Goal: Information Seeking & Learning: Compare options

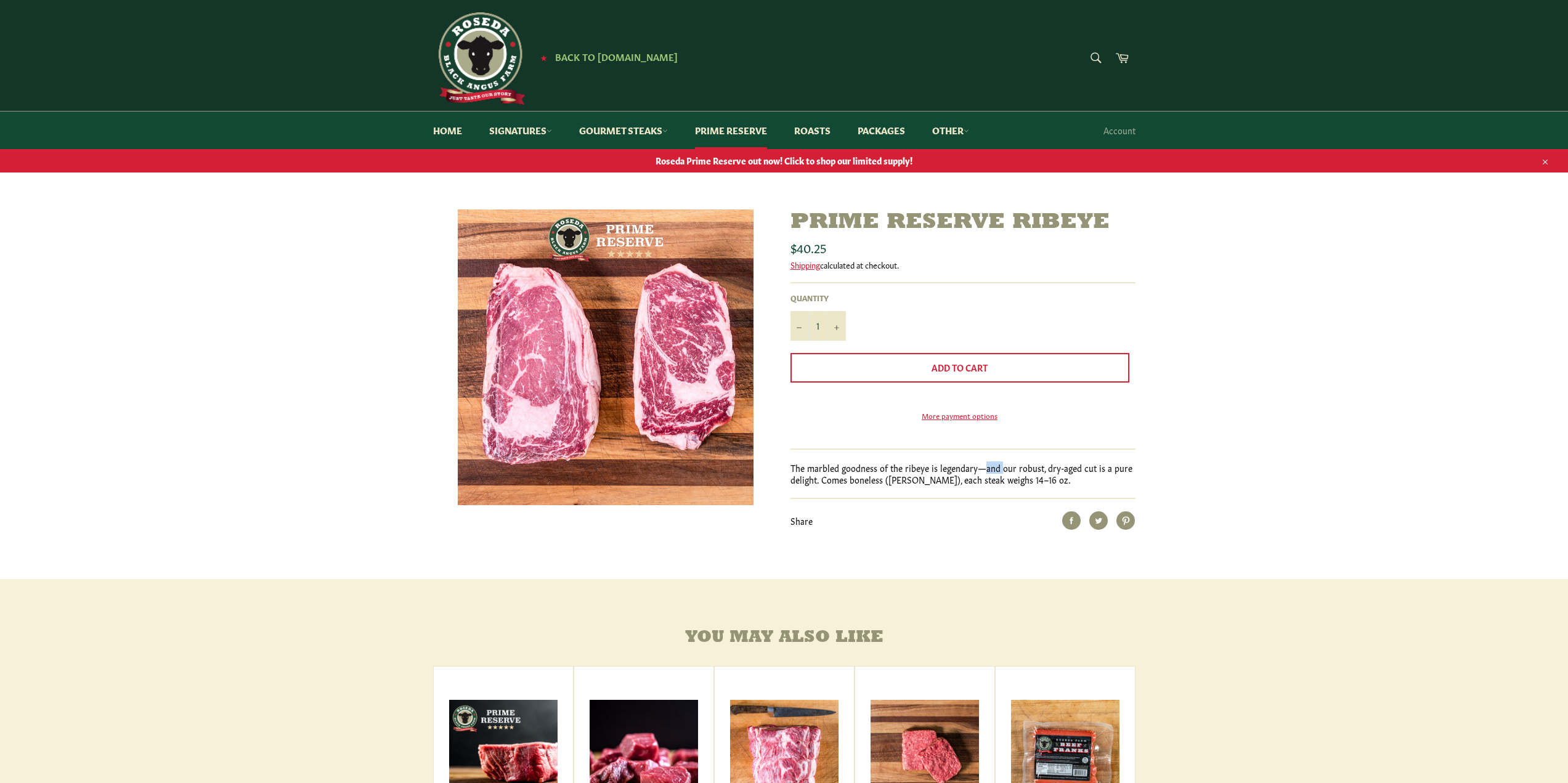
drag, startPoint x: 984, startPoint y: 486, endPoint x: 1001, endPoint y: 486, distance: 17.0
click at [1001, 486] on p "The marbled goodness of the ribeye is legendary—and our robust, dry-aged cut is…" at bounding box center [963, 473] width 345 height 24
click at [1258, 439] on div "Prime Reserve Ribeye Sale Regular price $40.25 Shipping calculated at checkout.…" at bounding box center [784, 394] width 1568 height 370
click at [650, 133] on link "Gourmet Steaks" at bounding box center [623, 130] width 113 height 38
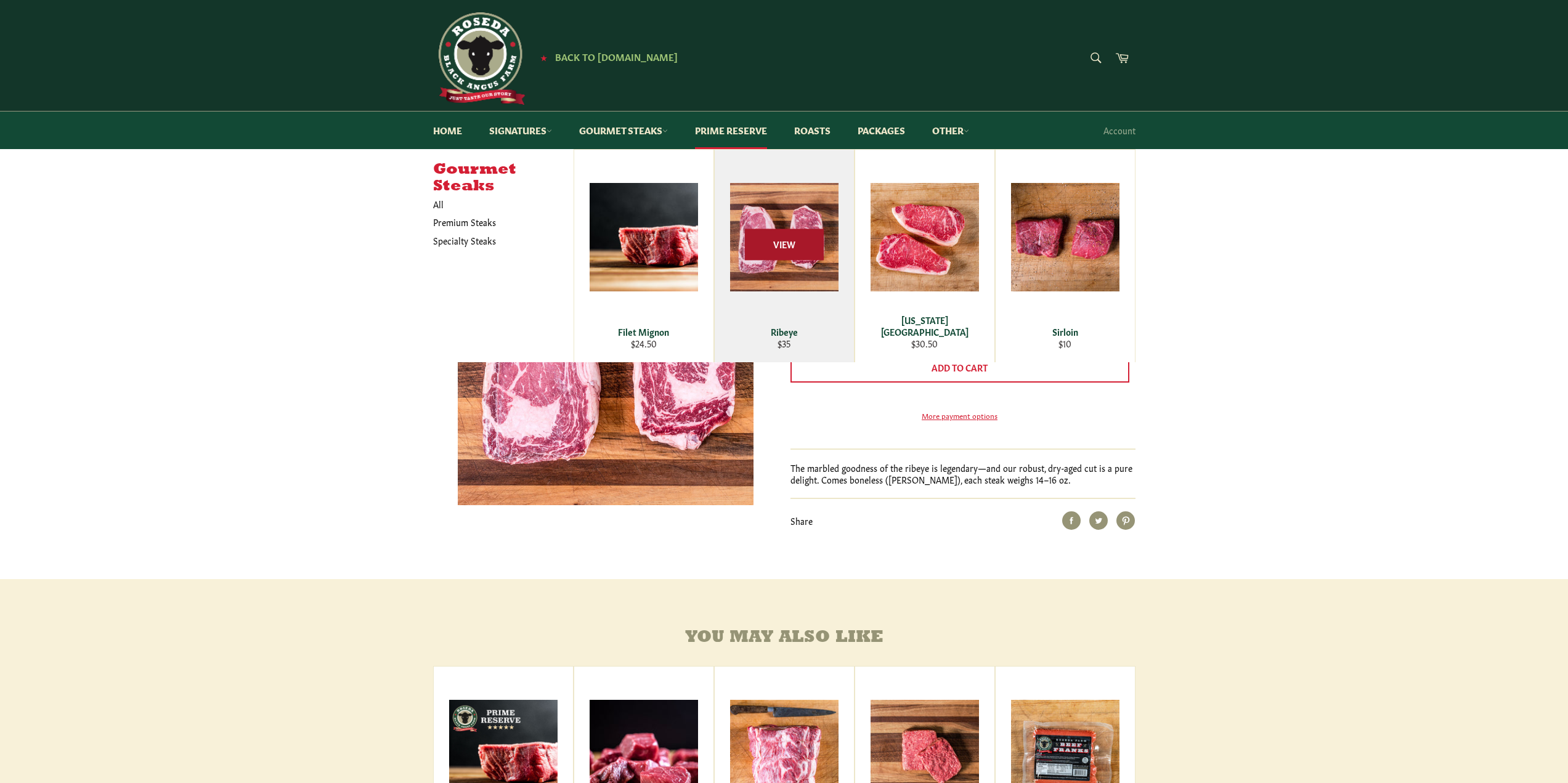
click at [781, 255] on span "View" at bounding box center [784, 244] width 79 height 31
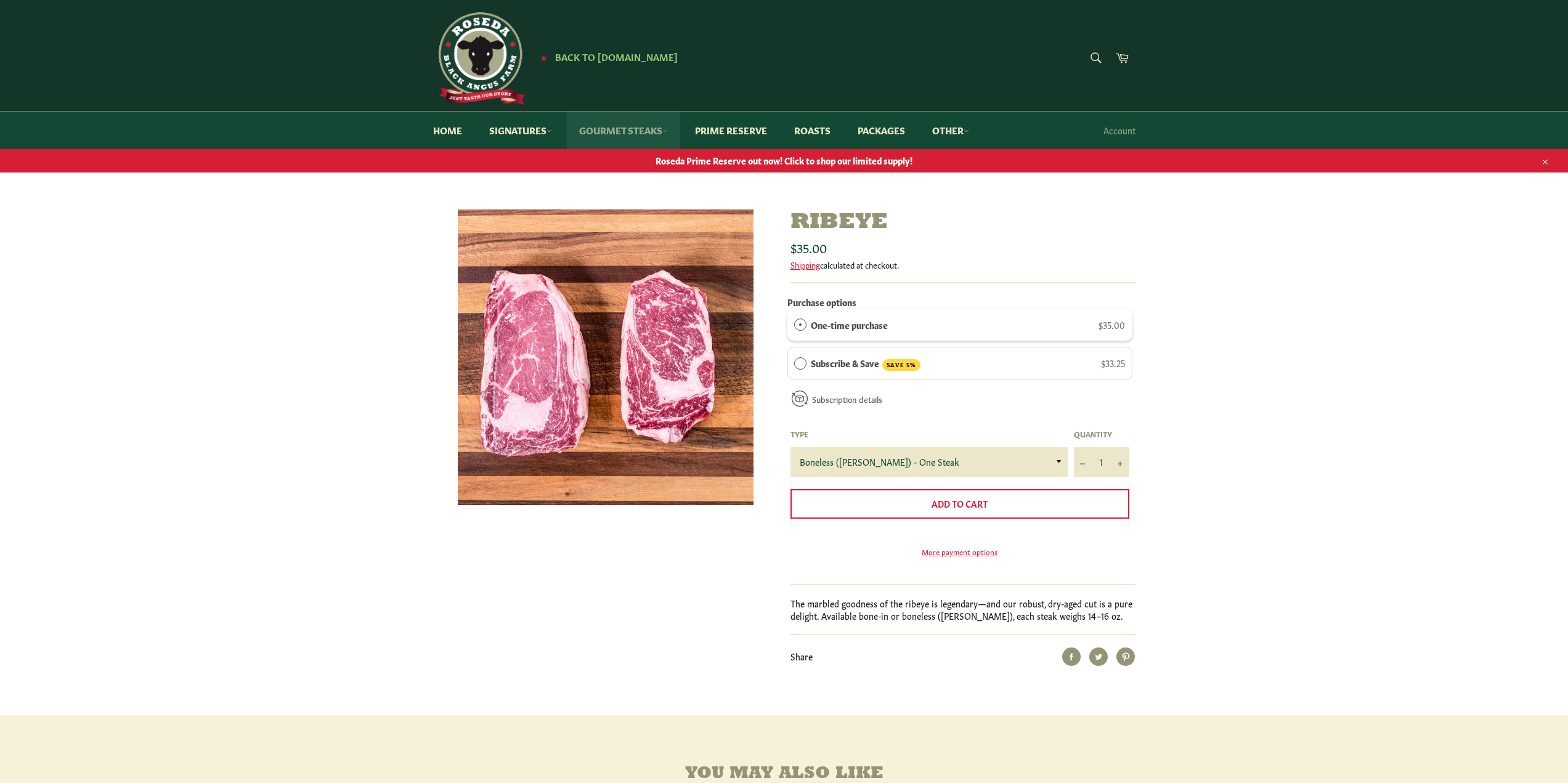
click at [608, 133] on link "Gourmet Steaks" at bounding box center [623, 130] width 113 height 38
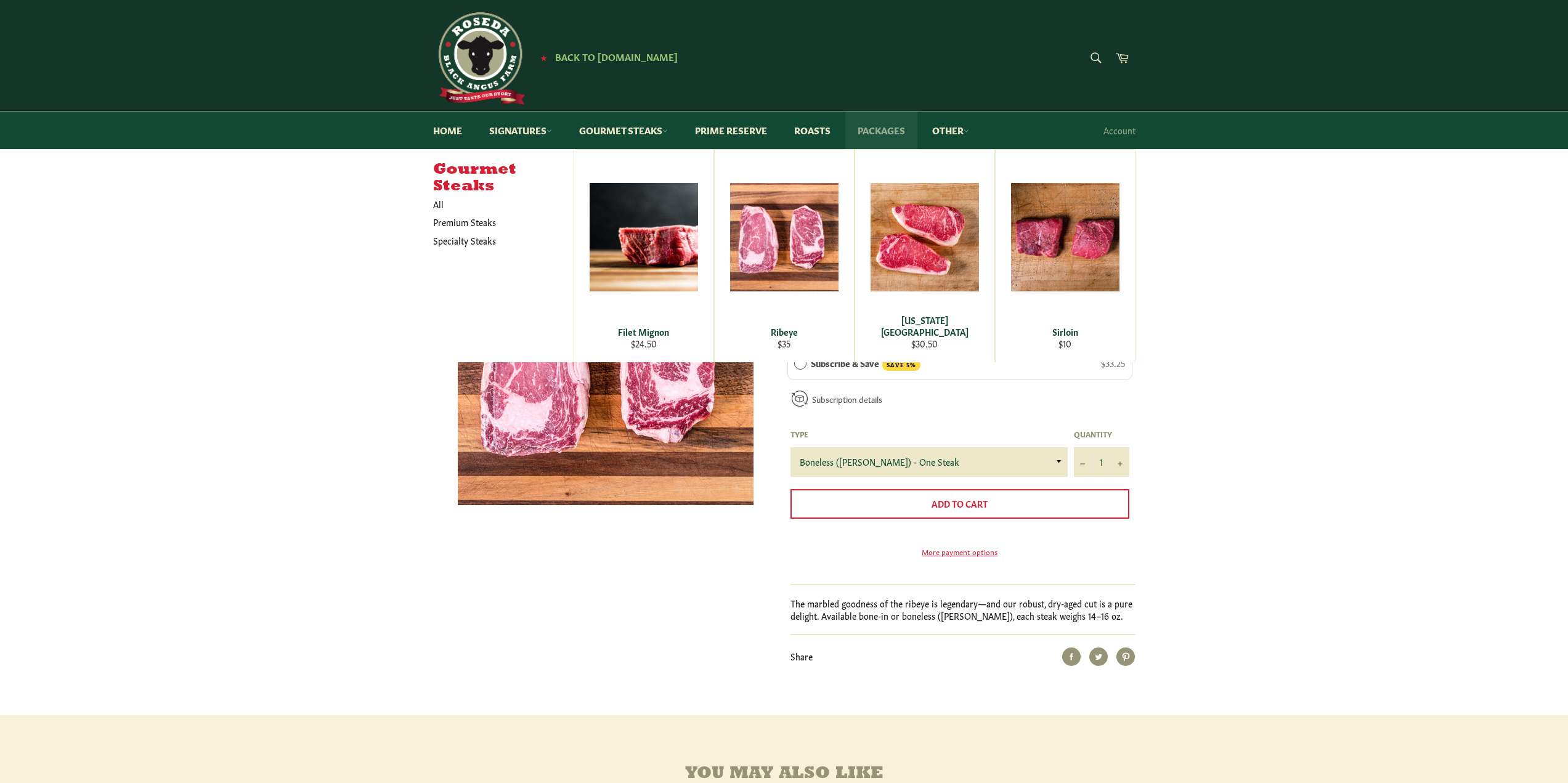
click at [902, 128] on link "Packages" at bounding box center [881, 130] width 72 height 38
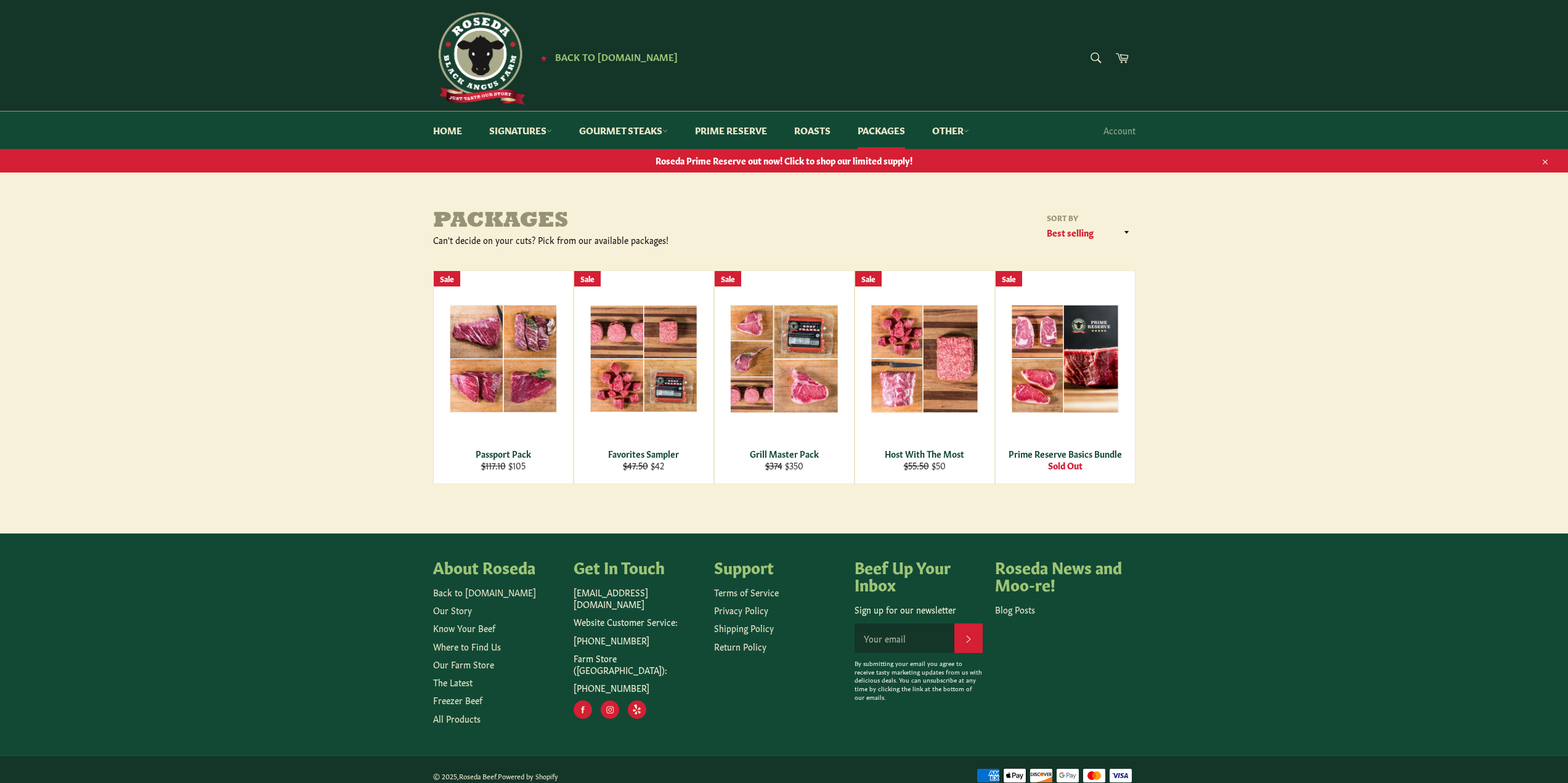
scroll to position [12, 0]
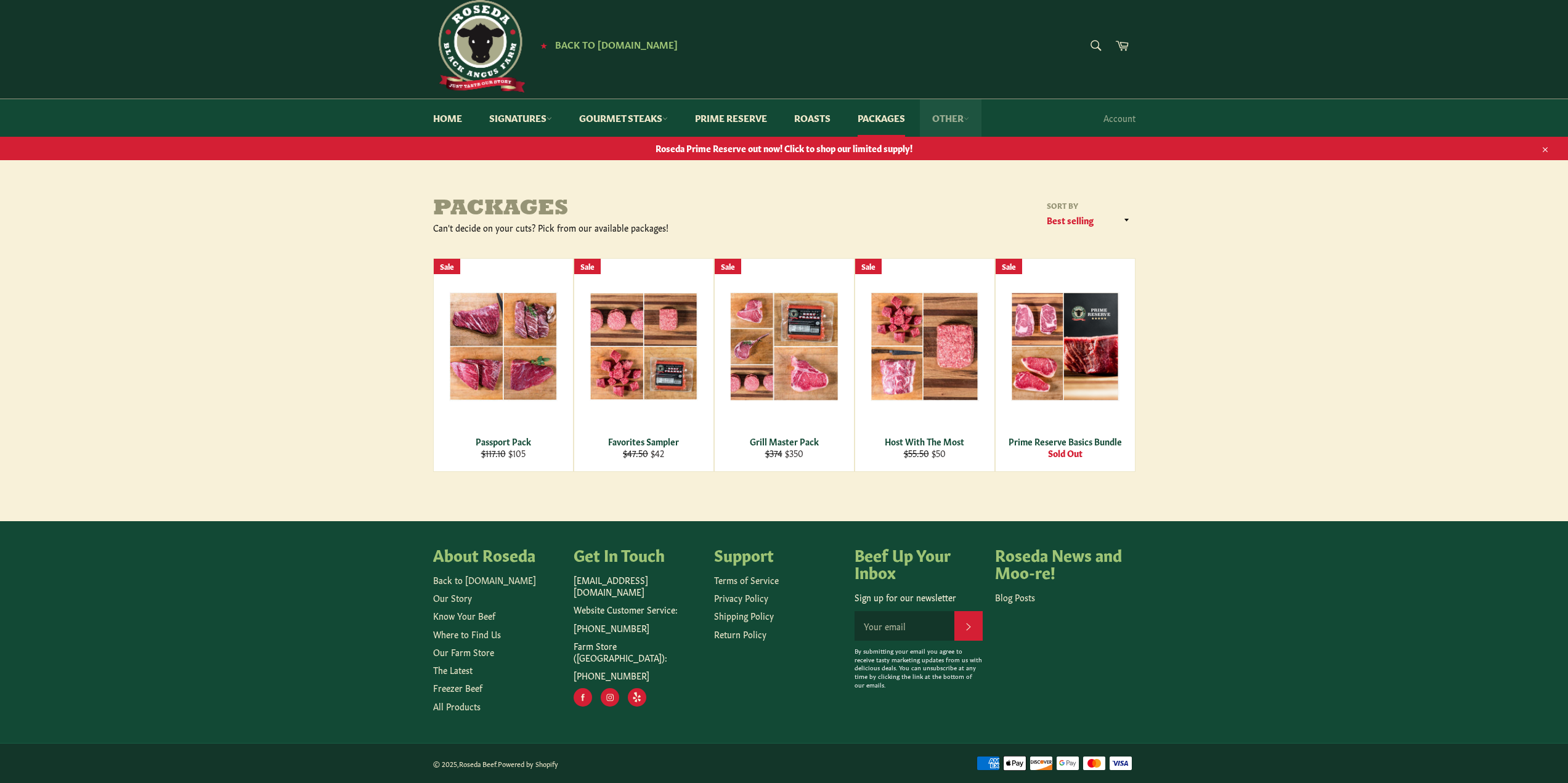
click at [945, 121] on link "Other" at bounding box center [950, 118] width 62 height 38
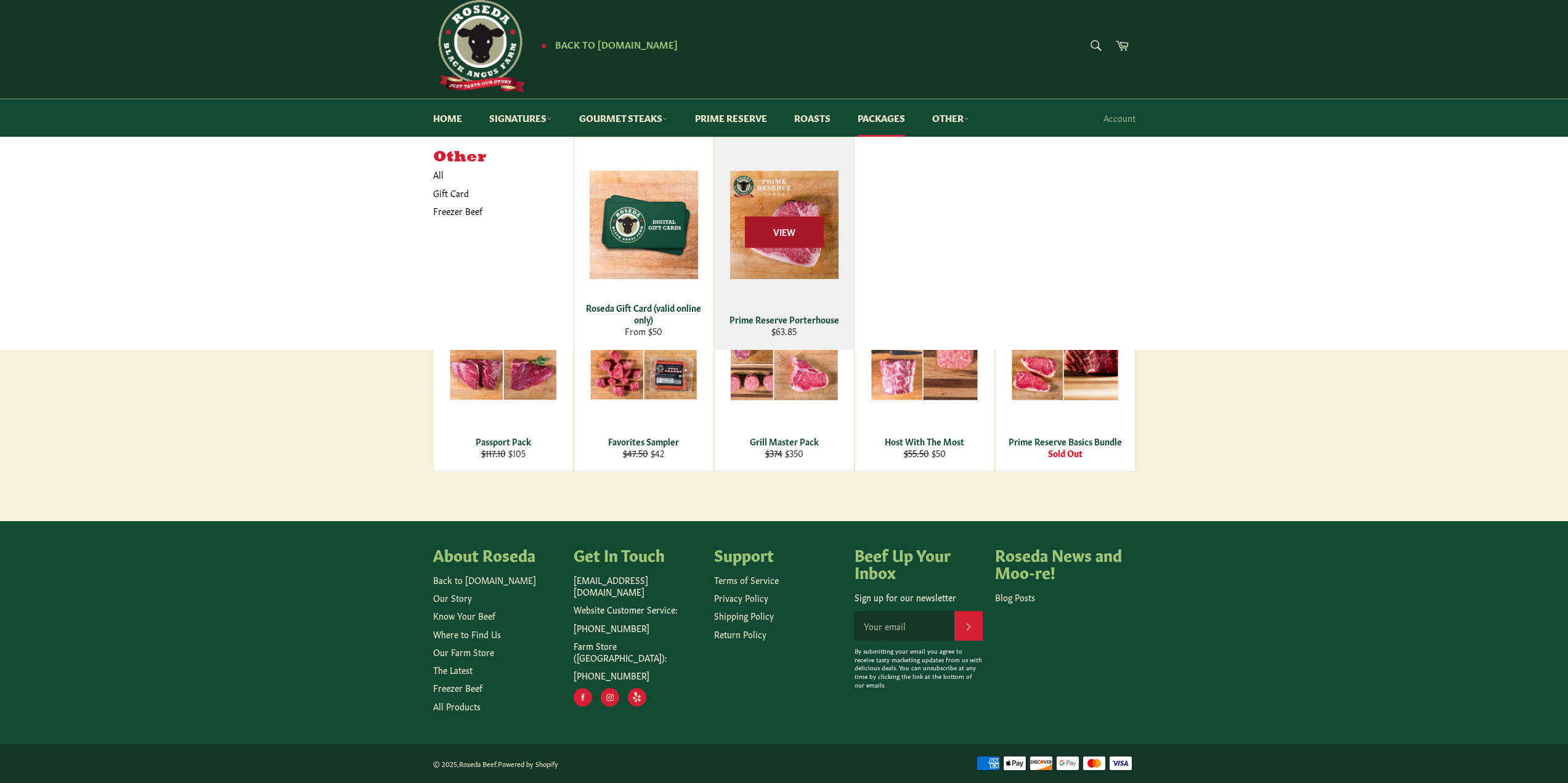
click at [808, 232] on span "View" at bounding box center [784, 232] width 79 height 31
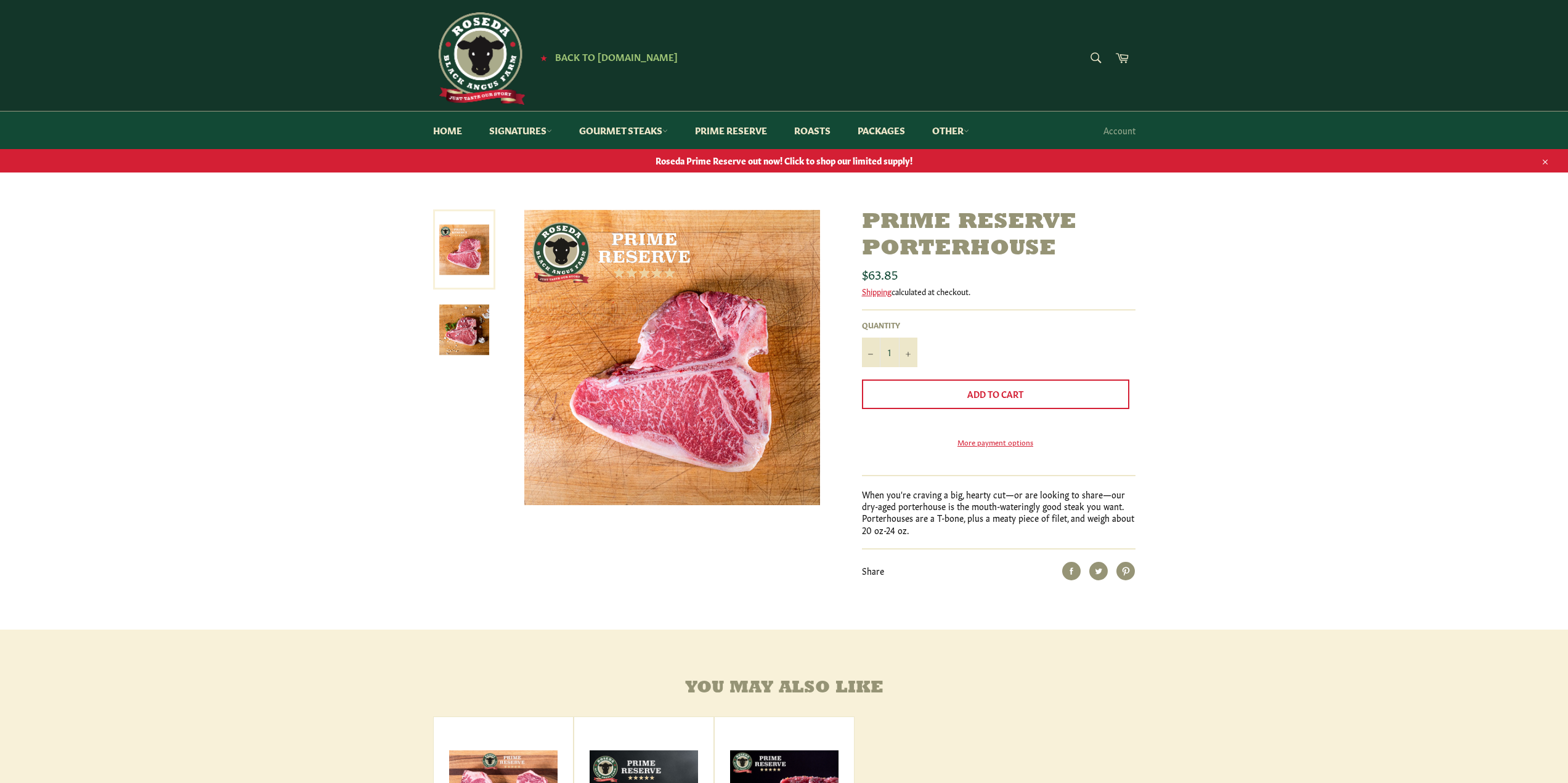
click at [469, 327] on img at bounding box center [464, 330] width 50 height 50
